Goal: Register for event/course

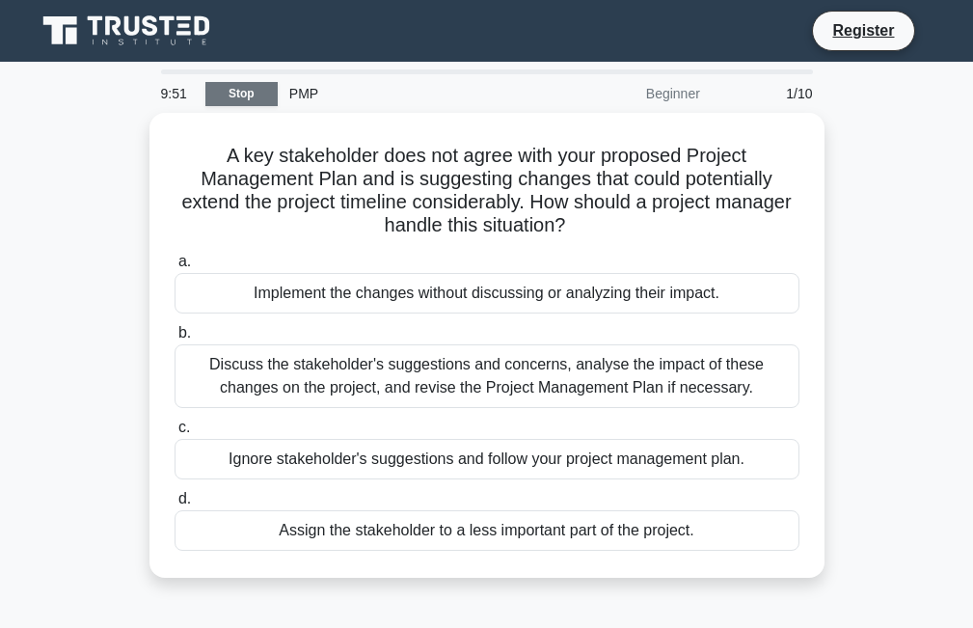
click at [235, 89] on link "Stop" at bounding box center [241, 94] width 72 height 24
click at [245, 92] on link "Stop" at bounding box center [241, 94] width 72 height 24
